Goal: Information Seeking & Learning: Learn about a topic

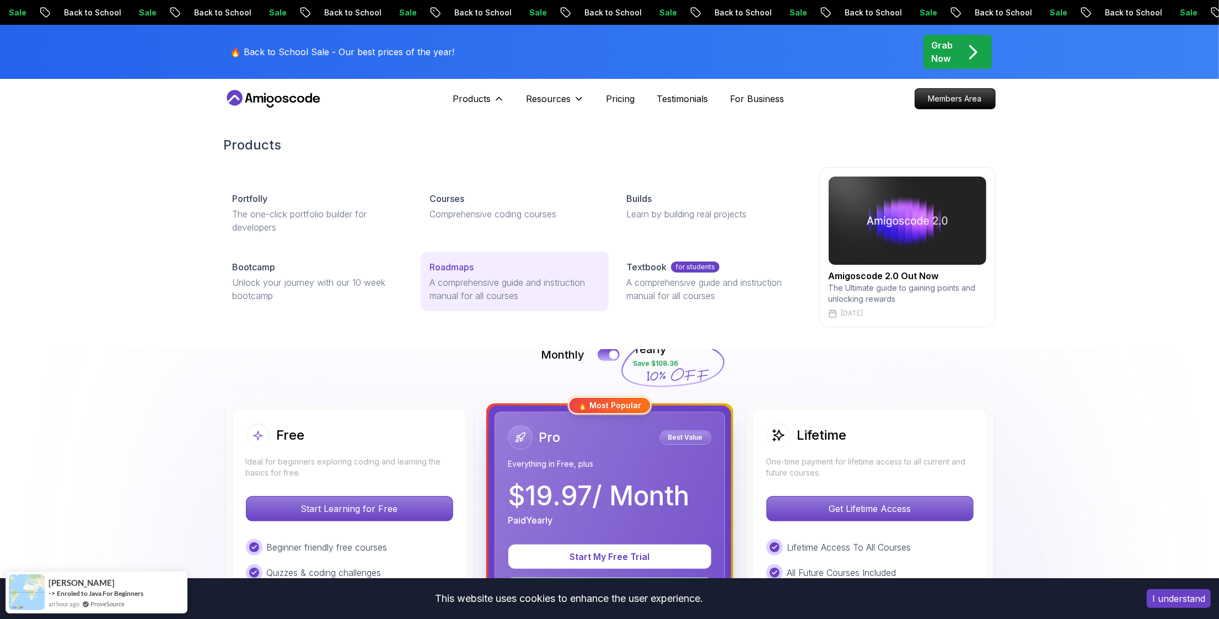
click at [491, 282] on p "A comprehensive guide and instruction manual for all courses" at bounding box center [515, 289] width 170 height 26
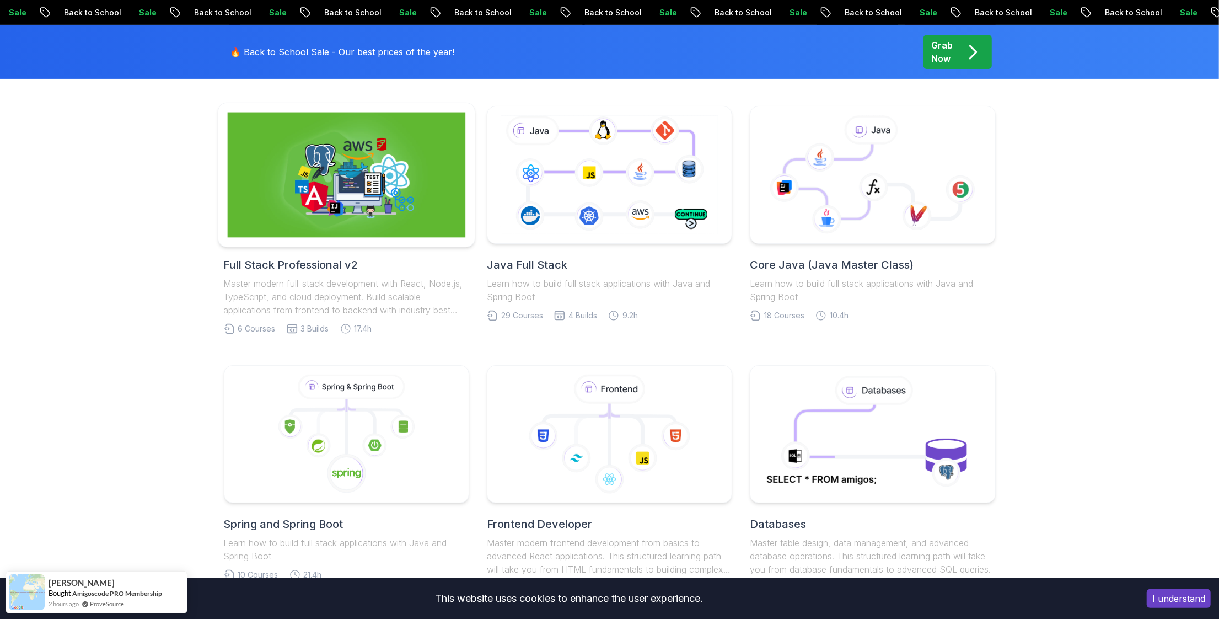
scroll to position [272, 0]
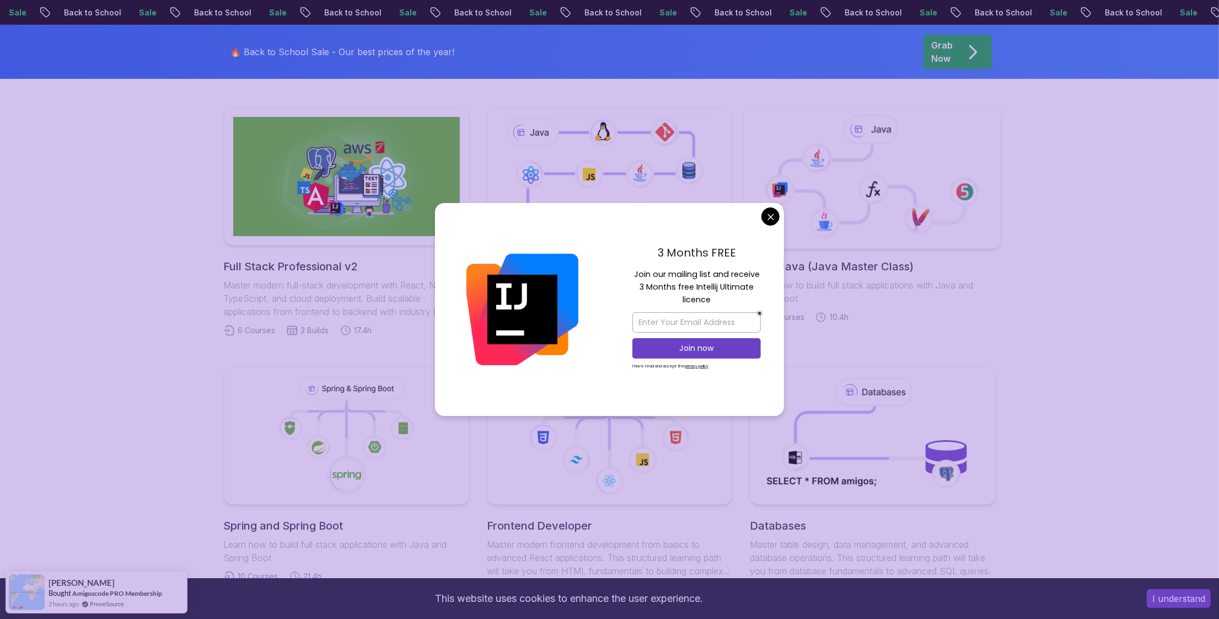
click at [766, 222] on body "Sale Back to School Sale Back to School Sale Back to School Sale Back to School…" at bounding box center [609, 586] width 1219 height 1717
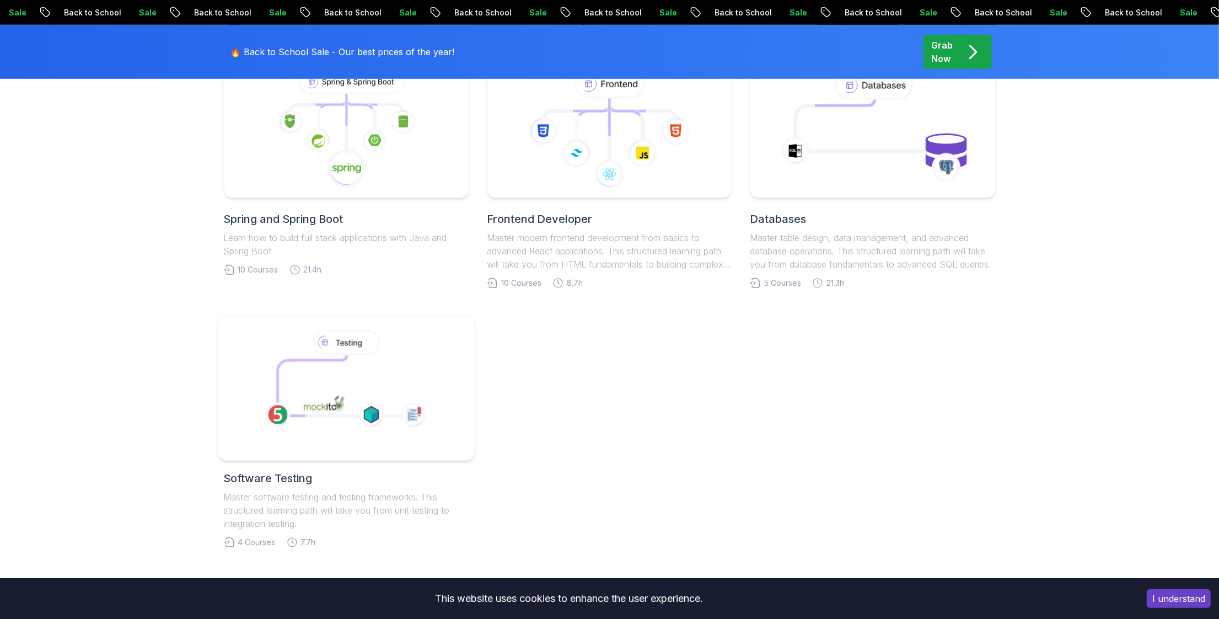
scroll to position [480, 0]
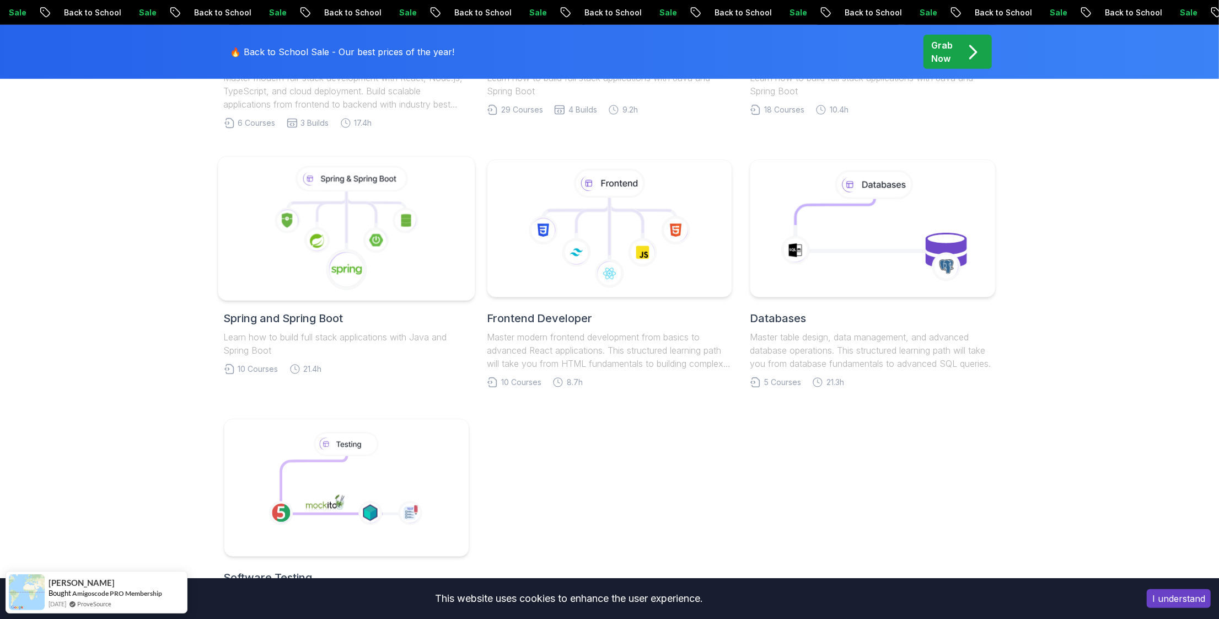
click at [398, 246] on icon at bounding box center [346, 228] width 238 height 125
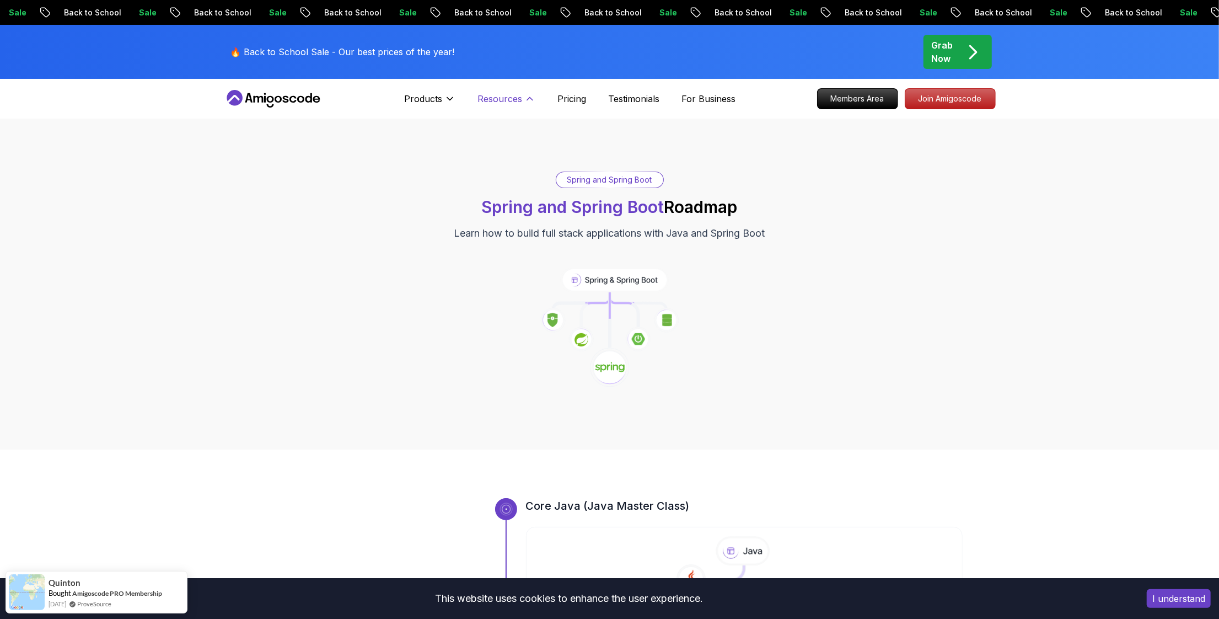
click at [515, 100] on p "Resources" at bounding box center [500, 98] width 45 height 13
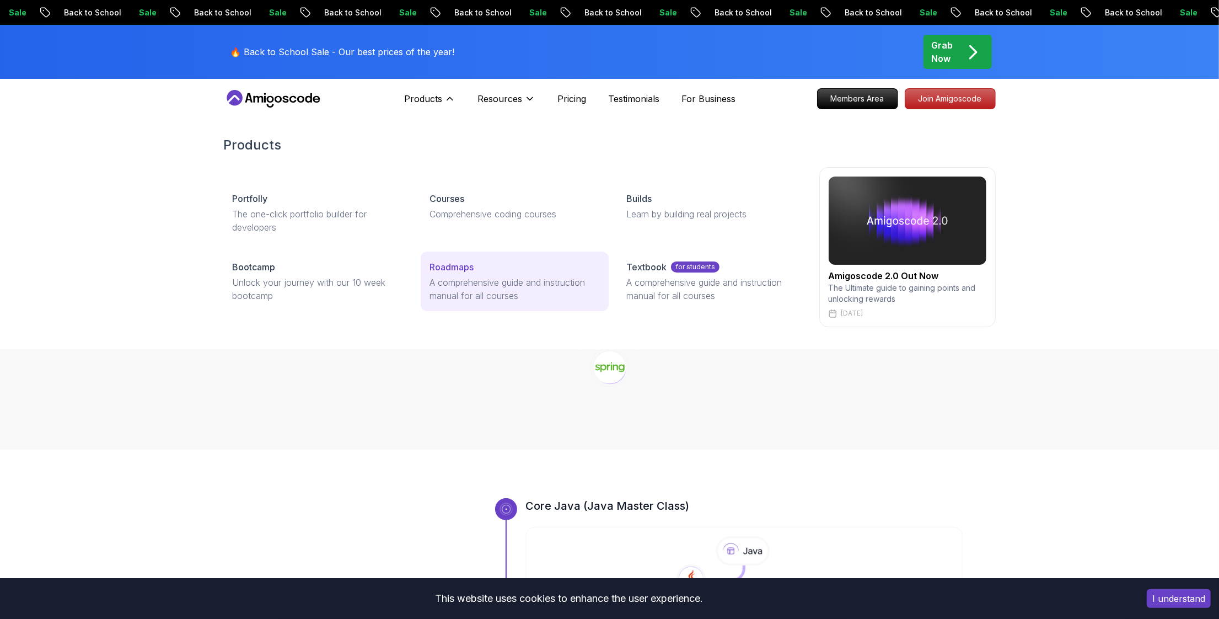
click at [472, 295] on p "A comprehensive guide and instruction manual for all courses" at bounding box center [515, 289] width 170 height 26
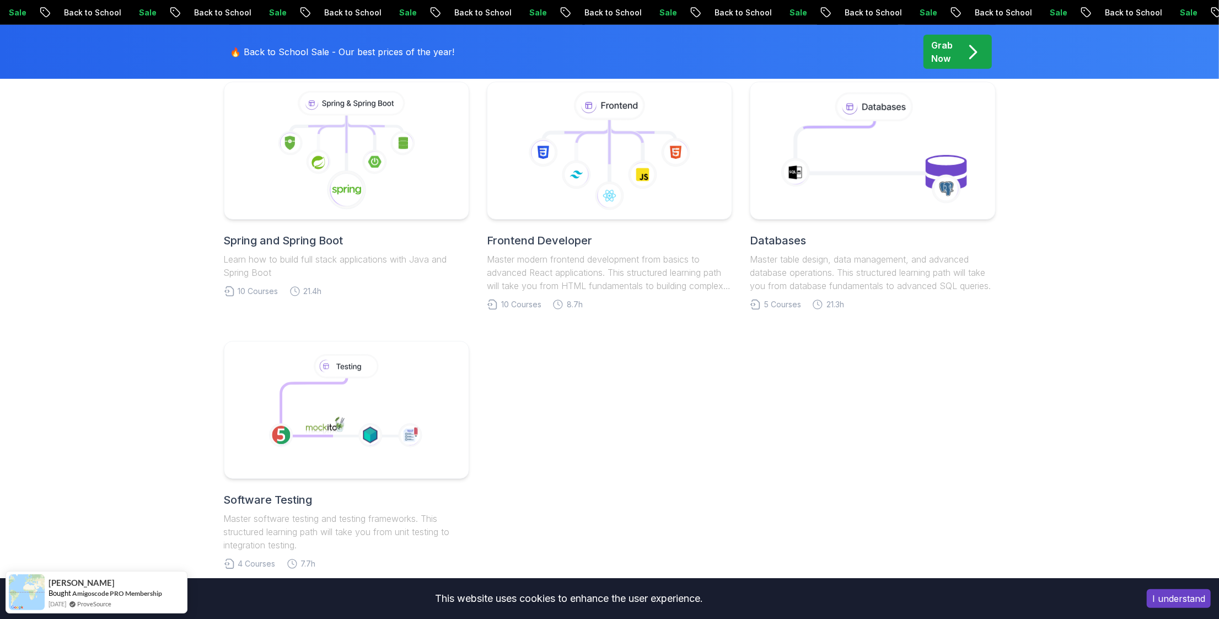
scroll to position [662, 0]
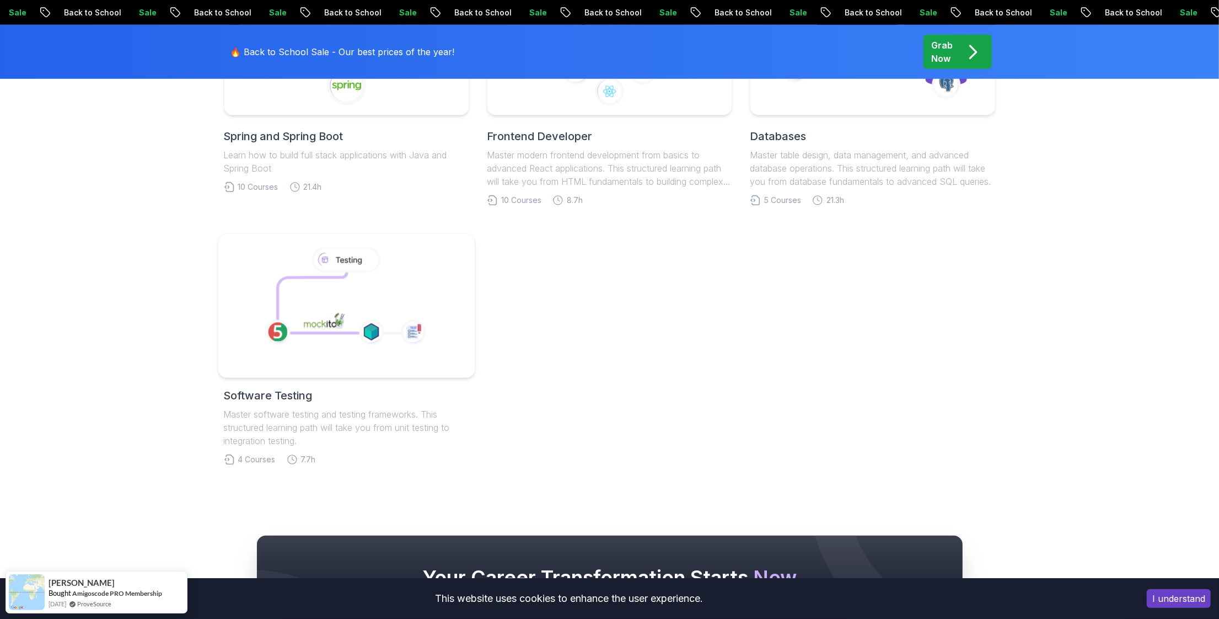
click at [354, 303] on icon at bounding box center [318, 302] width 83 height 61
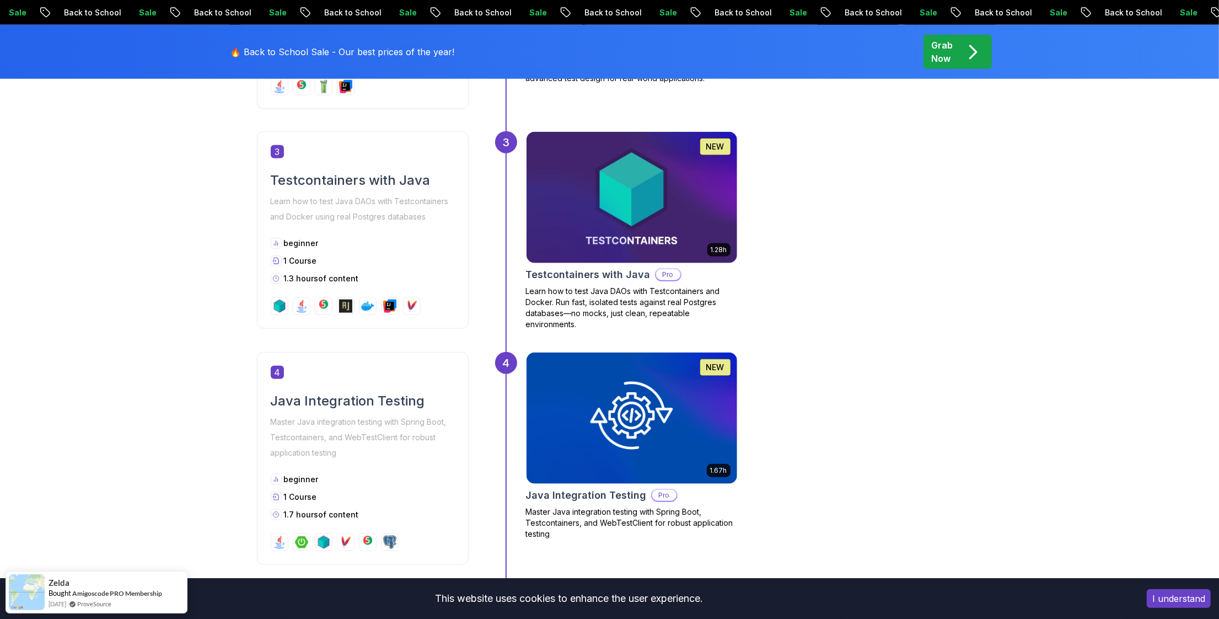
scroll to position [993, 0]
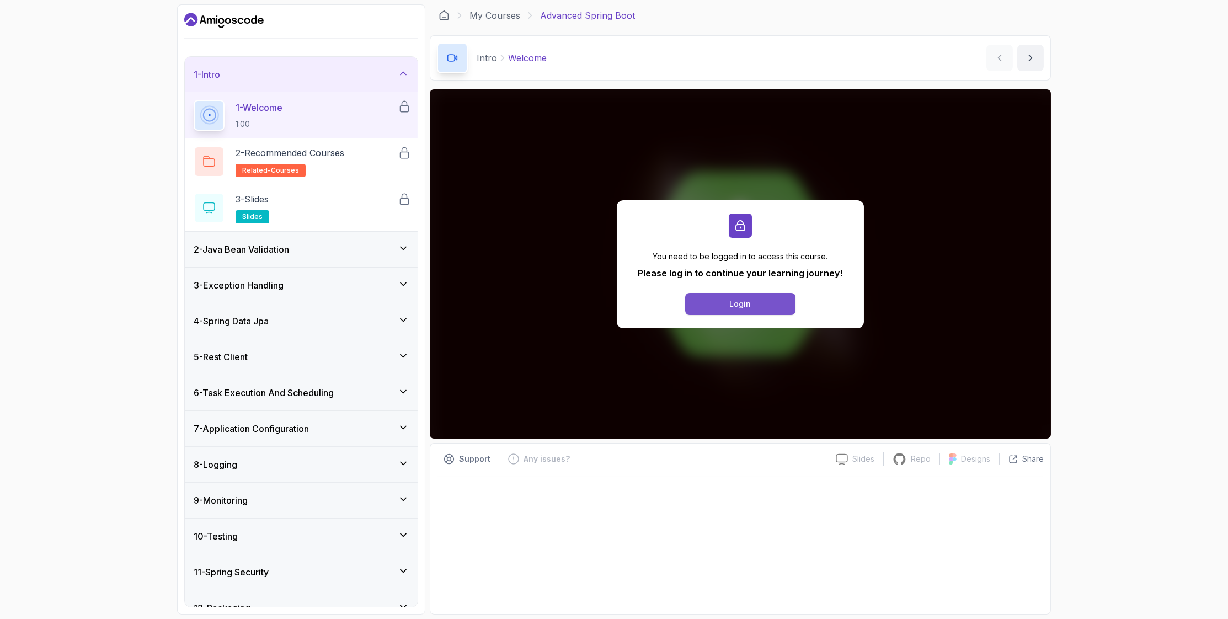
click at [738, 300] on div "Login" at bounding box center [741, 303] width 22 height 11
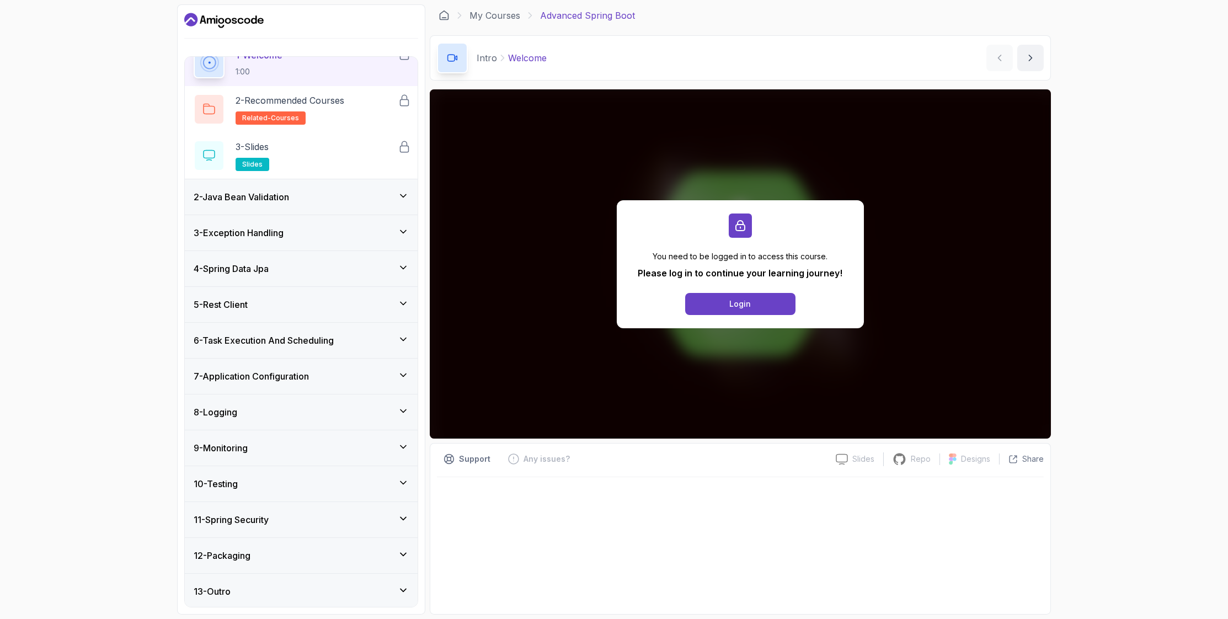
scroll to position [53, 0]
click at [301, 259] on div "4 - Spring Data Jpa" at bounding box center [301, 267] width 233 height 35
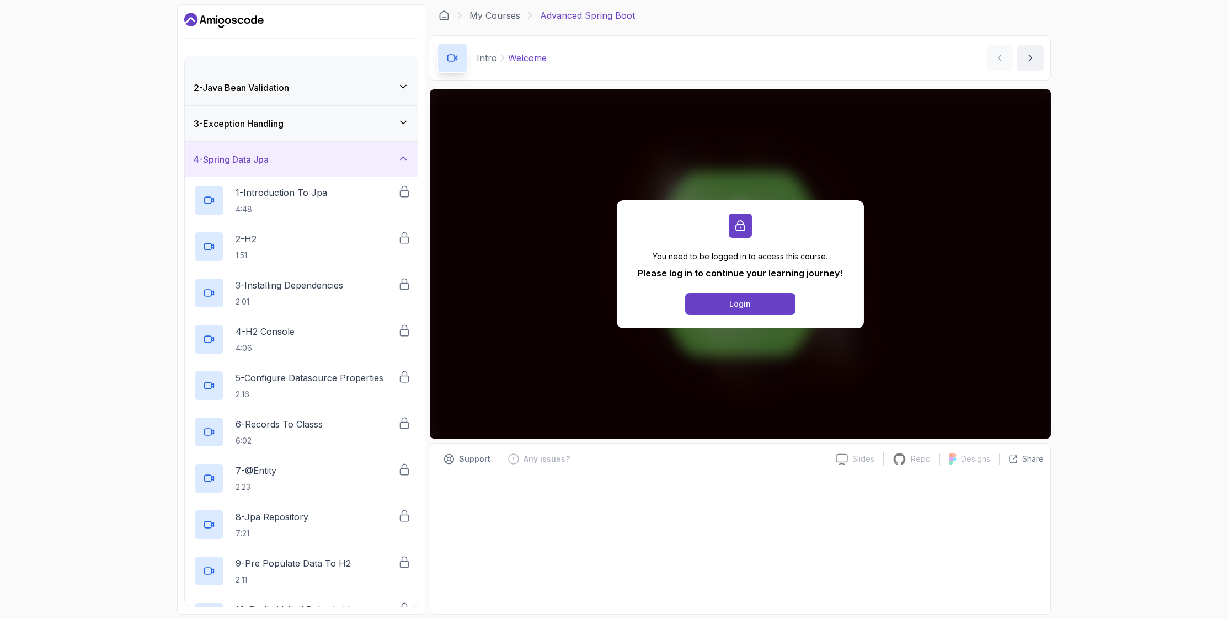
scroll to position [0, 0]
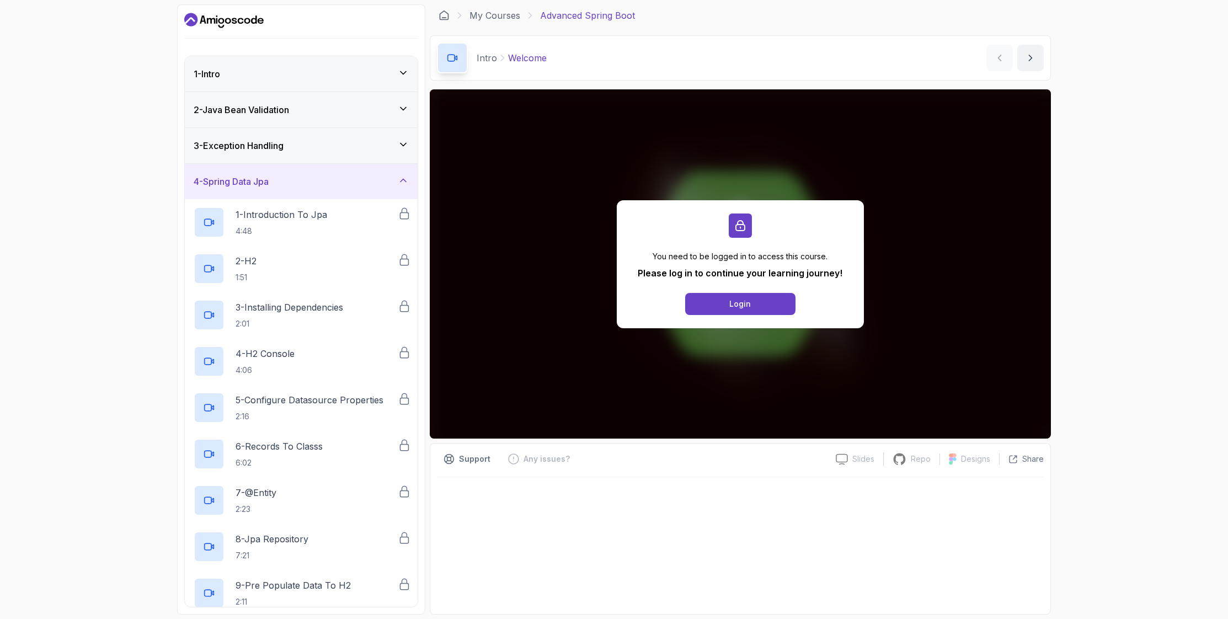
click at [267, 182] on h3 "4 - Spring Data Jpa" at bounding box center [231, 181] width 75 height 13
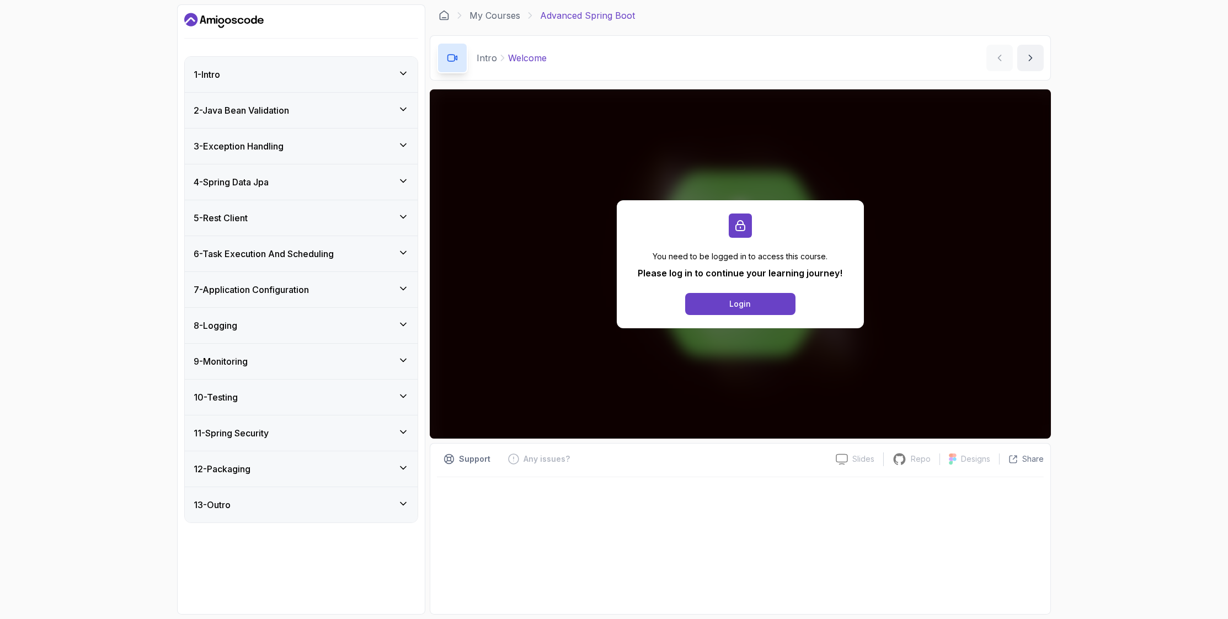
click at [356, 256] on div "6 - Task Execution And Scheduling" at bounding box center [301, 253] width 215 height 13
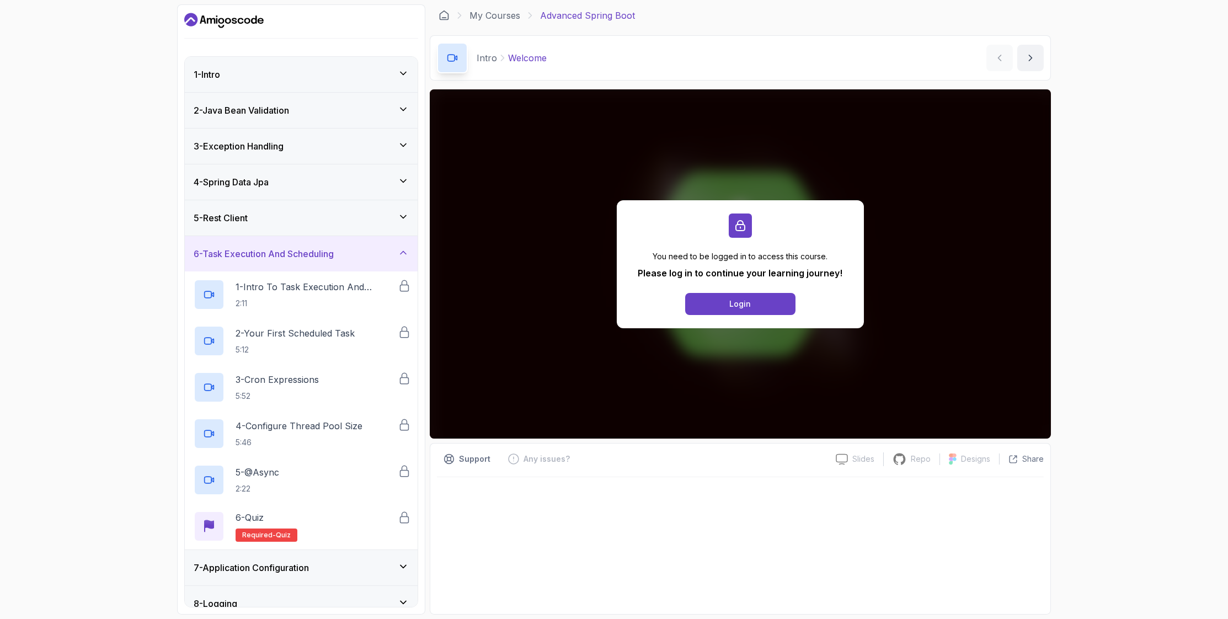
click at [356, 256] on div "6 - Task Execution And Scheduling" at bounding box center [301, 253] width 215 height 13
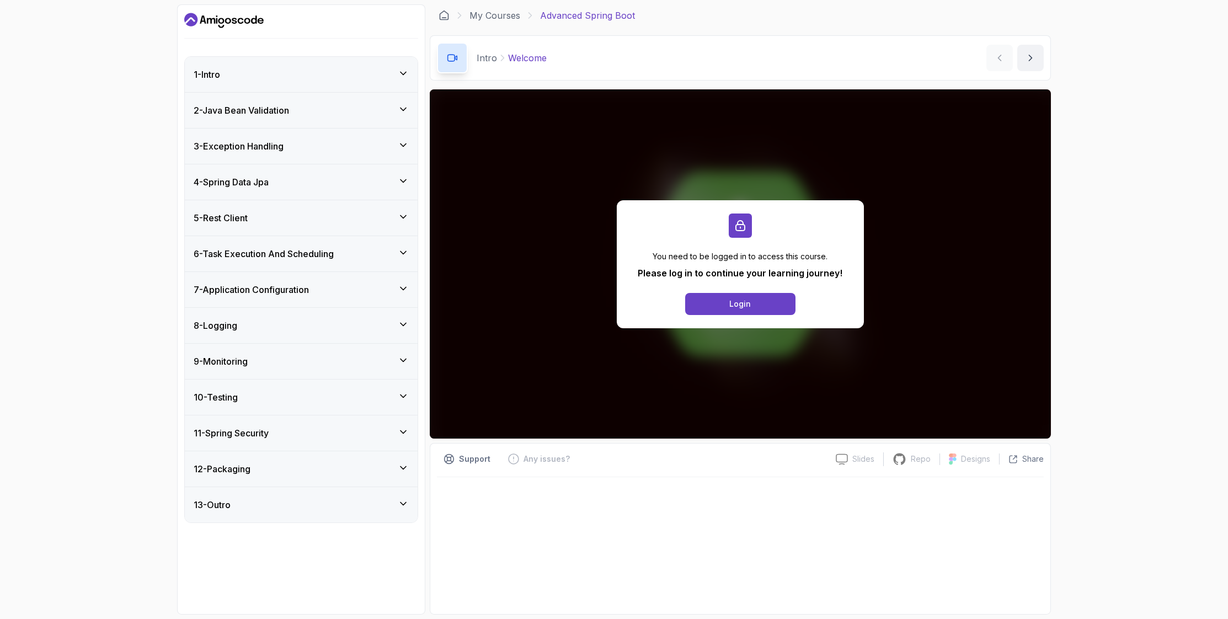
click at [347, 290] on div "7 - Application Configuration" at bounding box center [301, 289] width 215 height 13
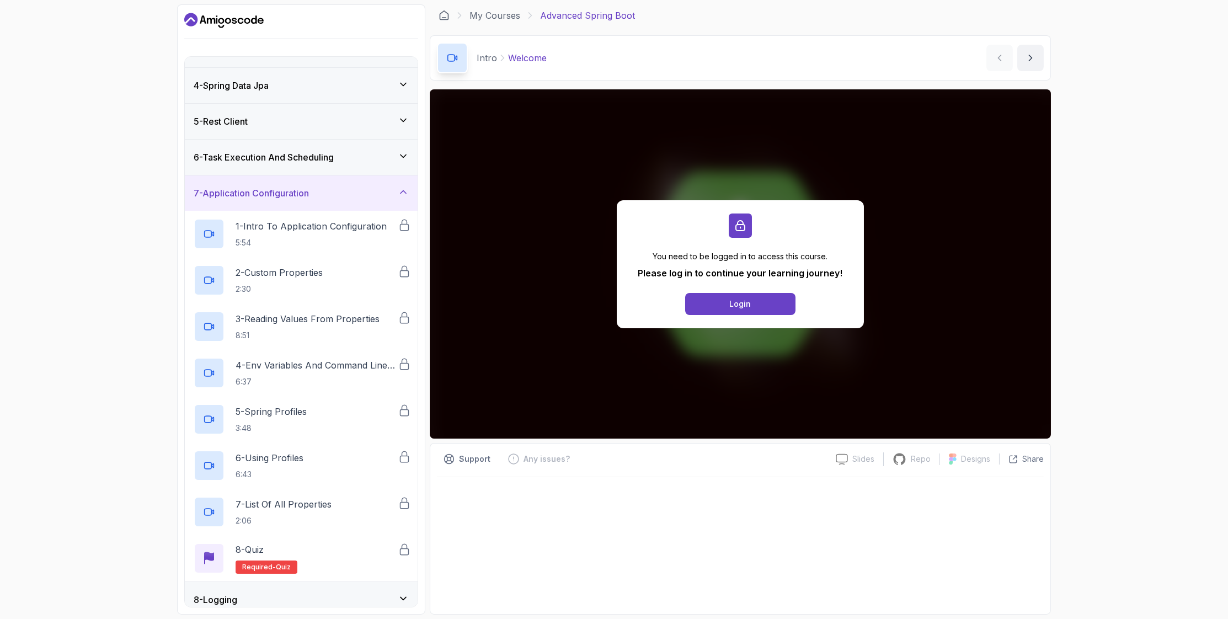
scroll to position [99, 0]
click at [294, 195] on h3 "7 - Application Configuration" at bounding box center [251, 190] width 115 height 13
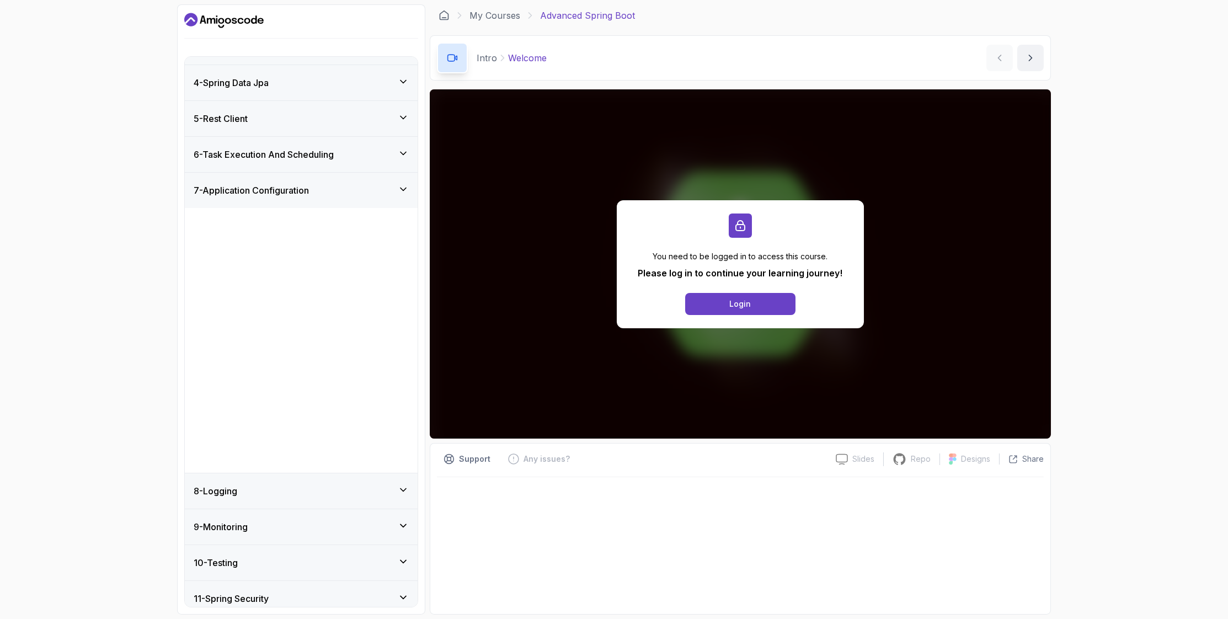
scroll to position [0, 0]
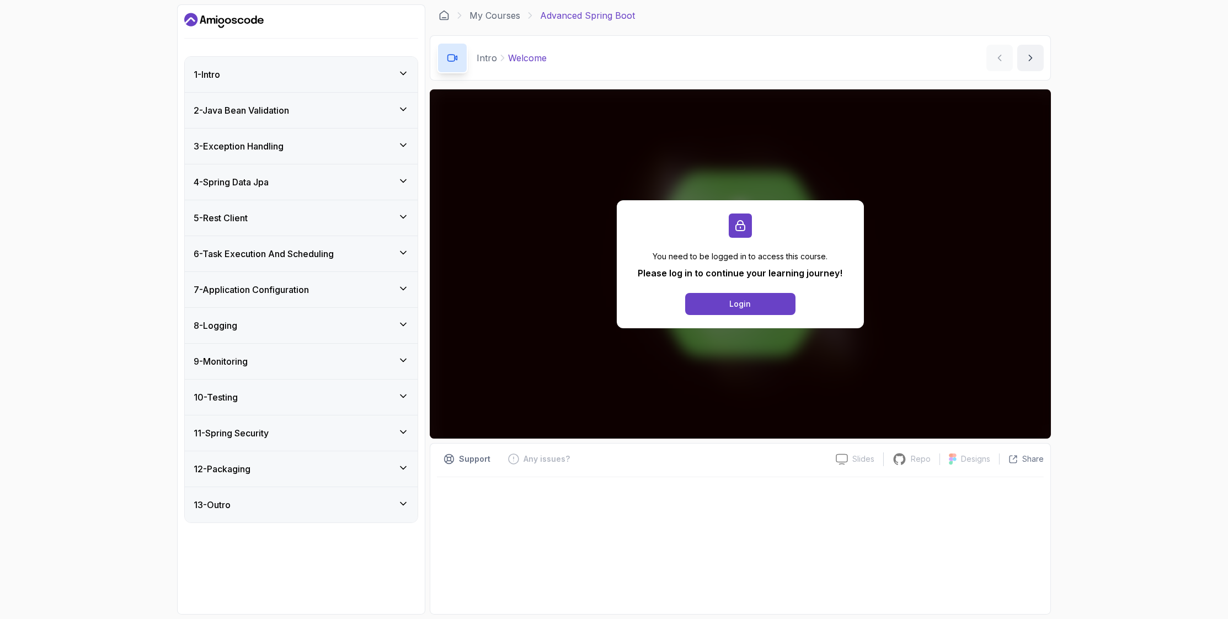
click at [233, 397] on h3 "10 - Testing" at bounding box center [216, 396] width 44 height 13
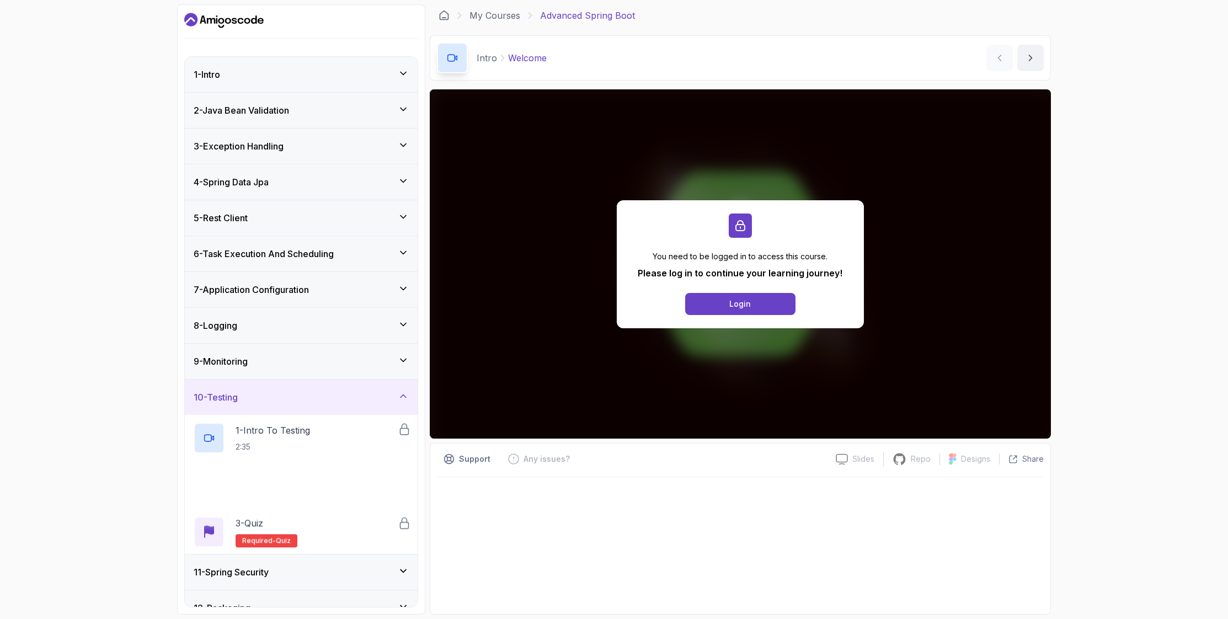
scroll to position [36, 0]
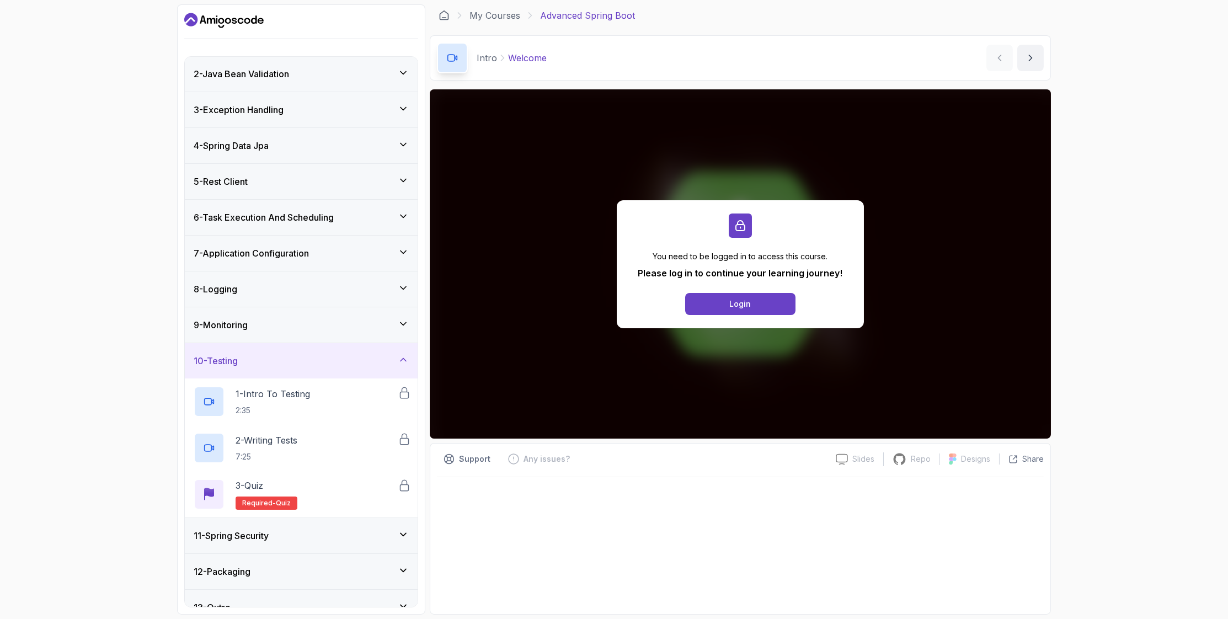
click at [275, 360] on div "10 - Testing" at bounding box center [301, 360] width 215 height 13
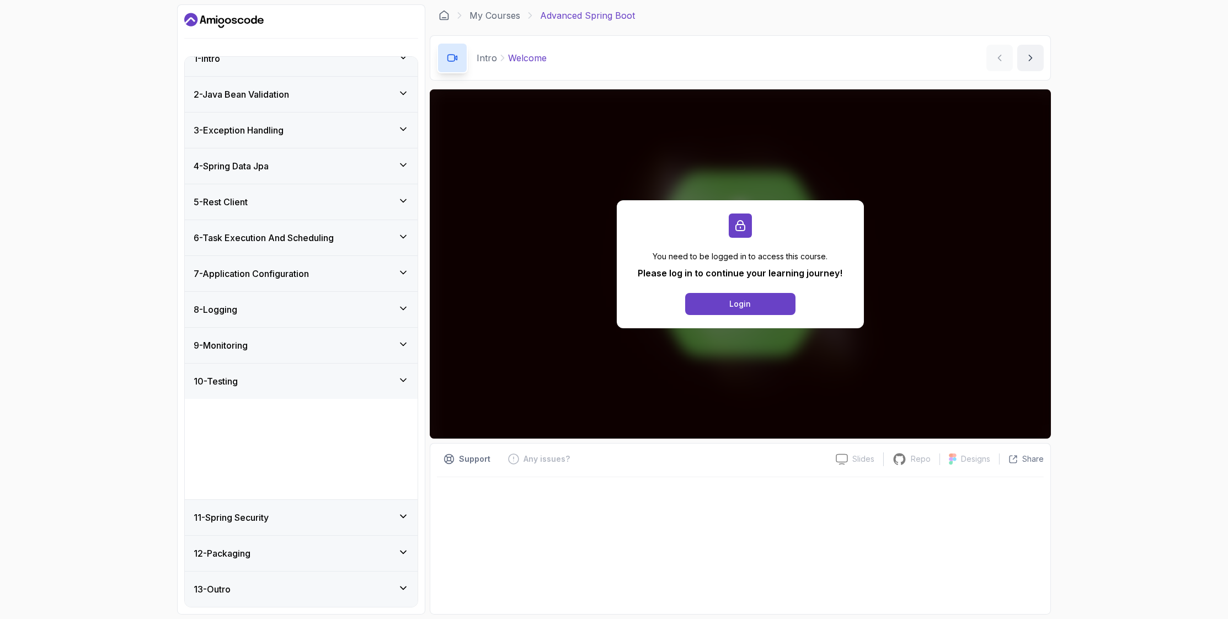
scroll to position [0, 0]
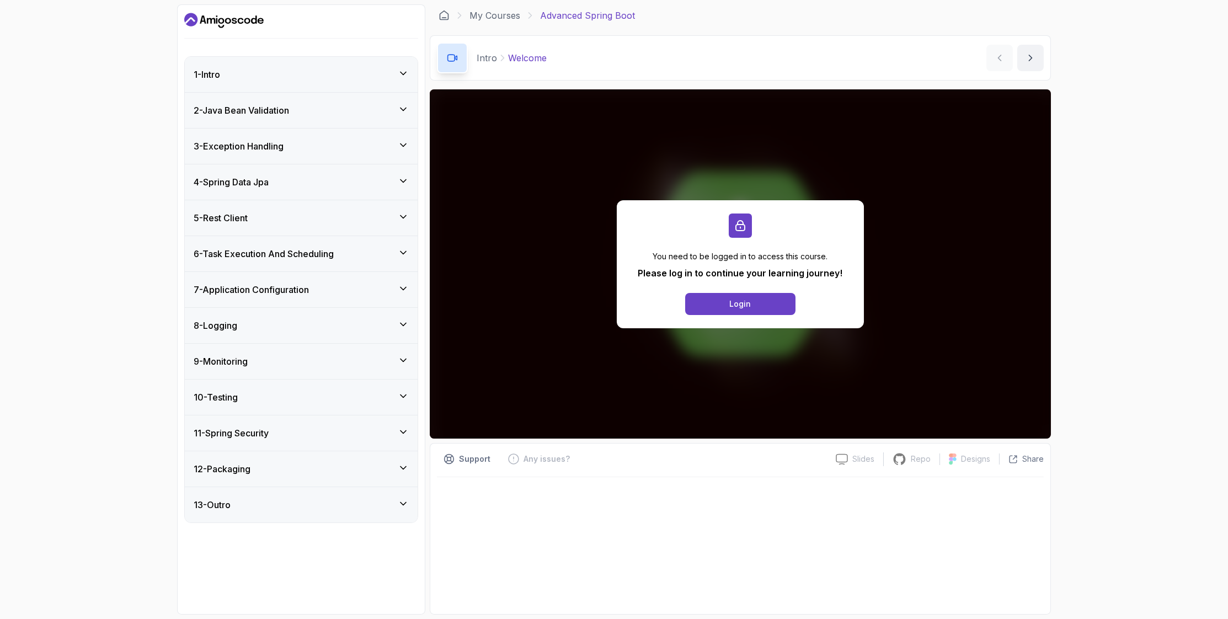
click at [250, 429] on h3 "11 - Spring Security" at bounding box center [231, 432] width 75 height 13
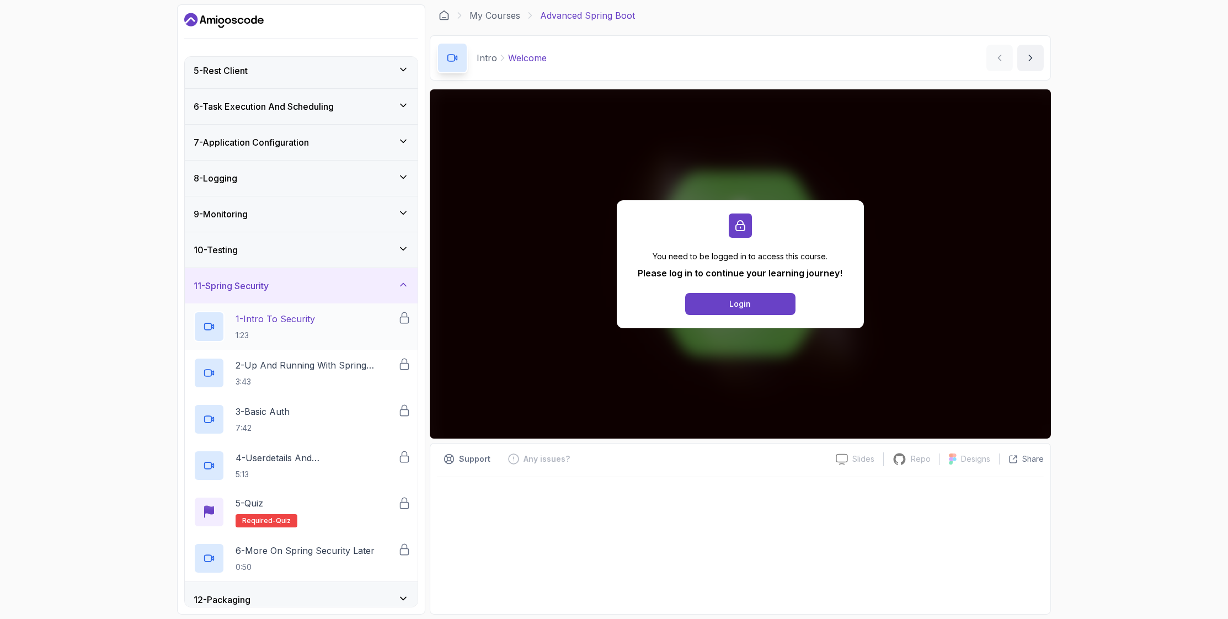
scroll to position [149, 0]
click at [270, 291] on div "11 - Spring Security" at bounding box center [301, 283] width 233 height 35
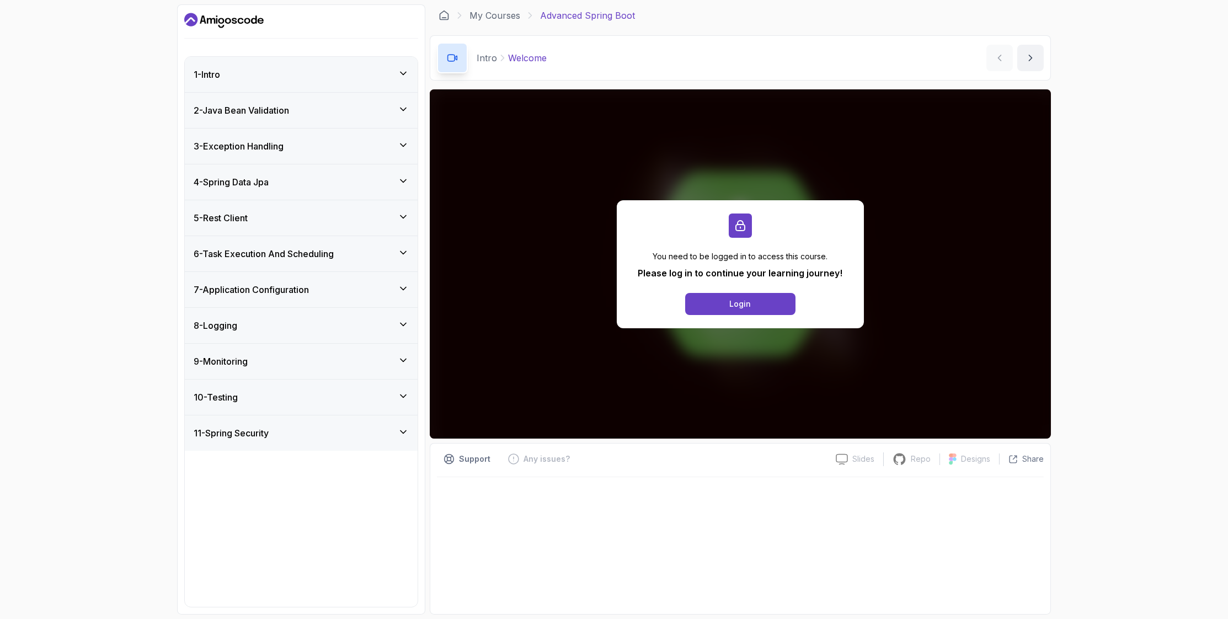
scroll to position [0, 0]
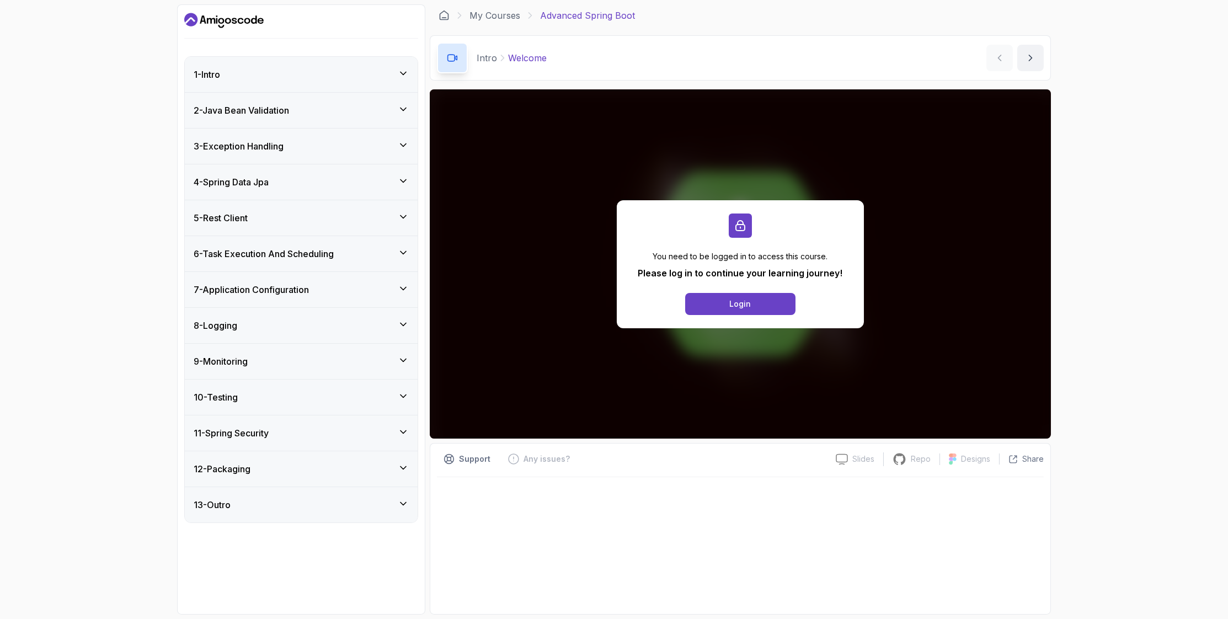
click at [254, 427] on h3 "11 - Spring Security" at bounding box center [231, 432] width 75 height 13
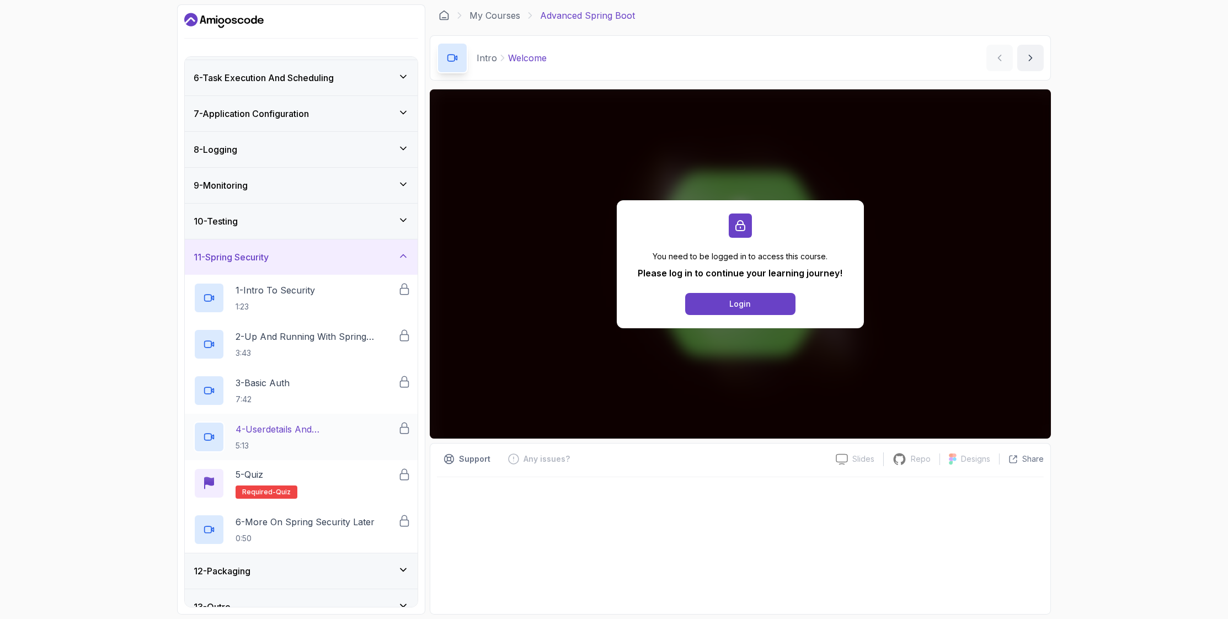
scroll to position [192, 0]
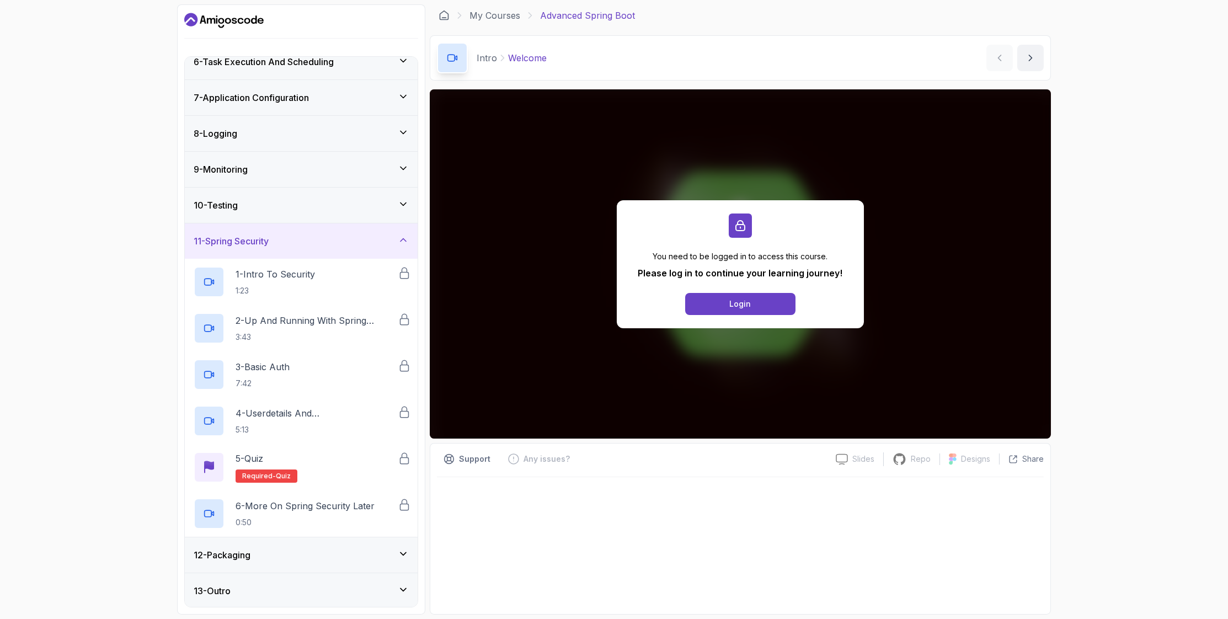
click at [269, 241] on h3 "11 - Spring Security" at bounding box center [231, 240] width 75 height 13
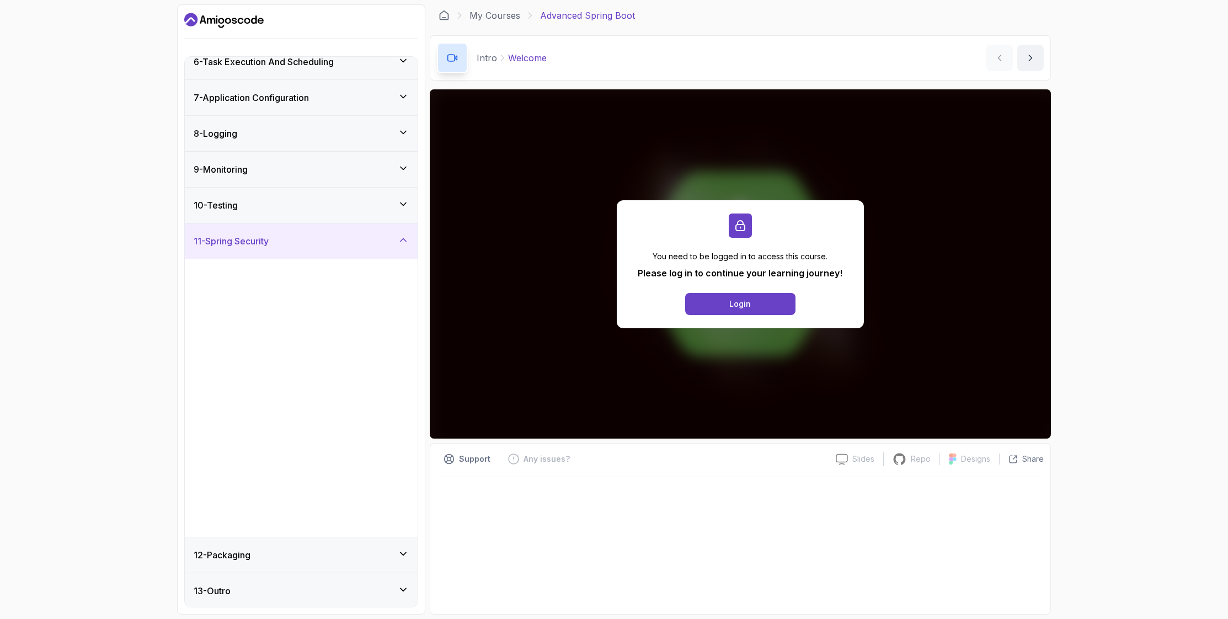
scroll to position [0, 0]
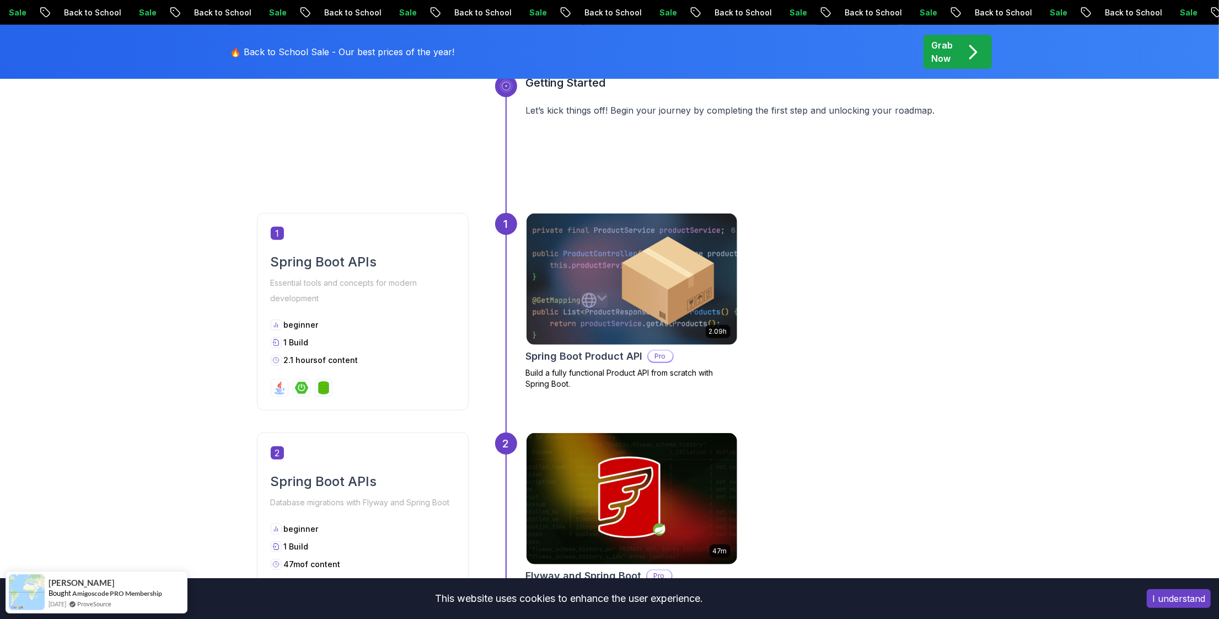
scroll to position [331, 0]
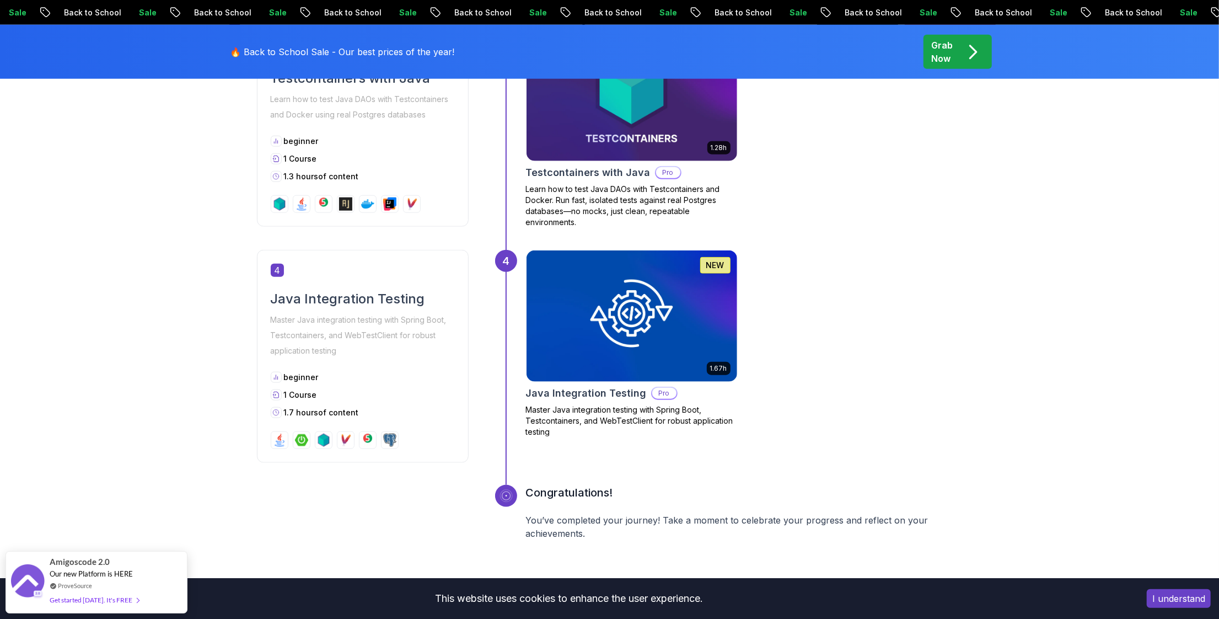
scroll to position [1100, 0]
